Goal: Task Accomplishment & Management: Manage account settings

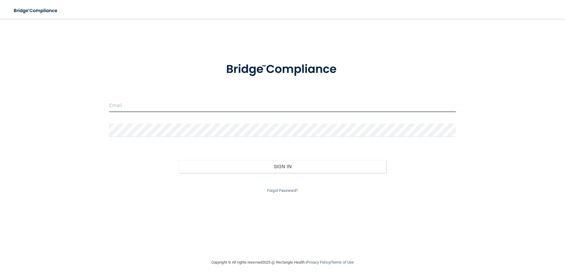
click at [138, 108] on input "email" at bounding box center [282, 105] width 347 height 13
type input "[EMAIL_ADDRESS][DOMAIN_NAME]"
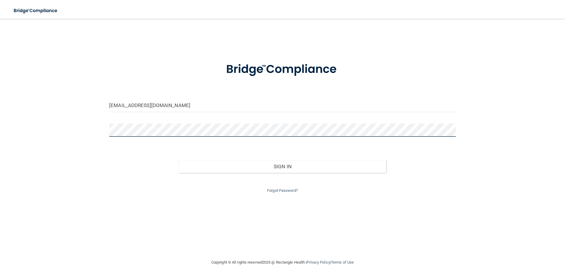
click at [179, 160] on button "Sign In" at bounding box center [283, 166] width 208 height 13
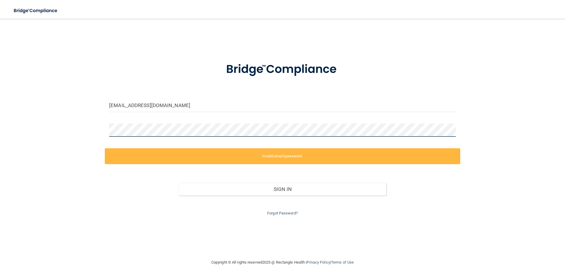
click at [105, 132] on div at bounding box center [283, 133] width 356 height 18
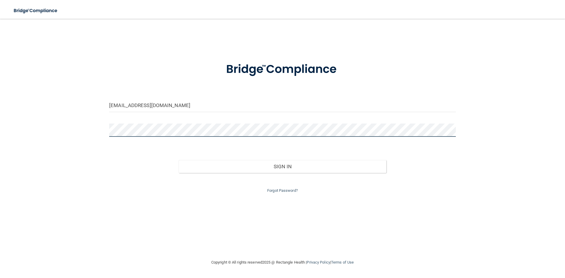
click at [179, 160] on button "Sign In" at bounding box center [283, 166] width 208 height 13
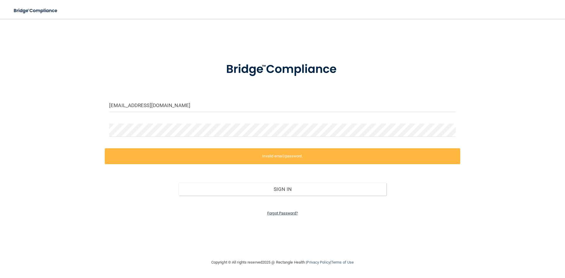
click at [285, 214] on link "Forgot Password?" at bounding box center [282, 213] width 31 height 4
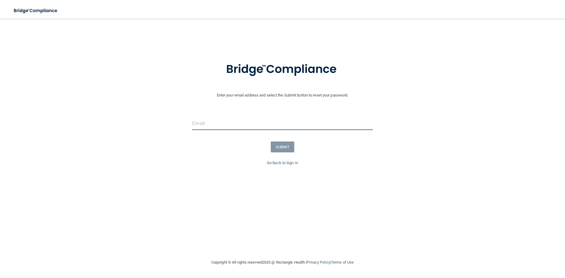
click at [226, 122] on input "email" at bounding box center [282, 123] width 181 height 13
type input "[EMAIL_ADDRESS][DOMAIN_NAME]"
click at [285, 144] on button "SUBMIT" at bounding box center [283, 147] width 24 height 11
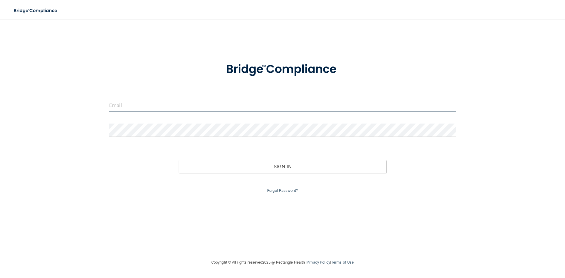
click at [140, 103] on input "email" at bounding box center [282, 105] width 347 height 13
type input "[EMAIL_ADDRESS][DOMAIN_NAME]"
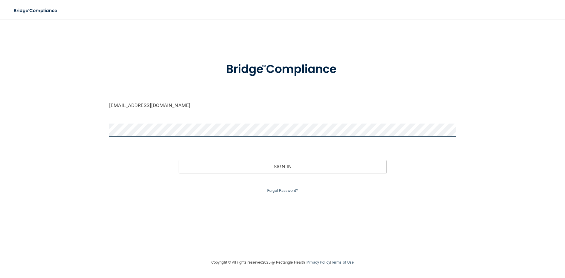
click at [179, 160] on button "Sign In" at bounding box center [283, 166] width 208 height 13
